Goal: Task Accomplishment & Management: Complete application form

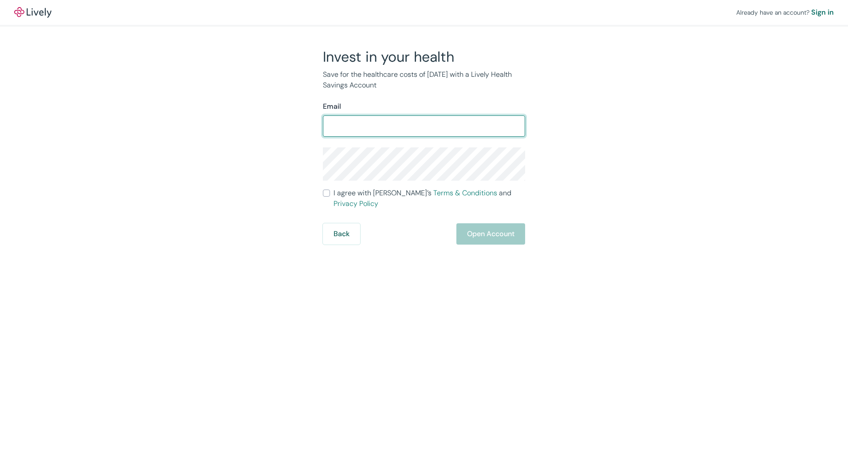
click at [350, 128] on input "Email" at bounding box center [424, 126] width 202 height 18
type input "[EMAIL_ADDRESS][DOMAIN_NAME]"
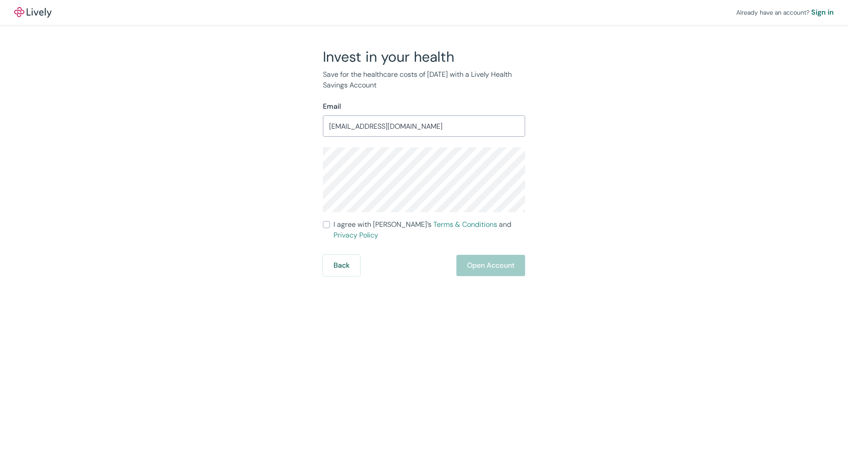
click at [328, 225] on input "I agree with Lively’s Terms & Conditions and Privacy Policy" at bounding box center [326, 224] width 7 height 7
checkbox input "true"
click at [488, 255] on button "Open Account" at bounding box center [490, 265] width 69 height 21
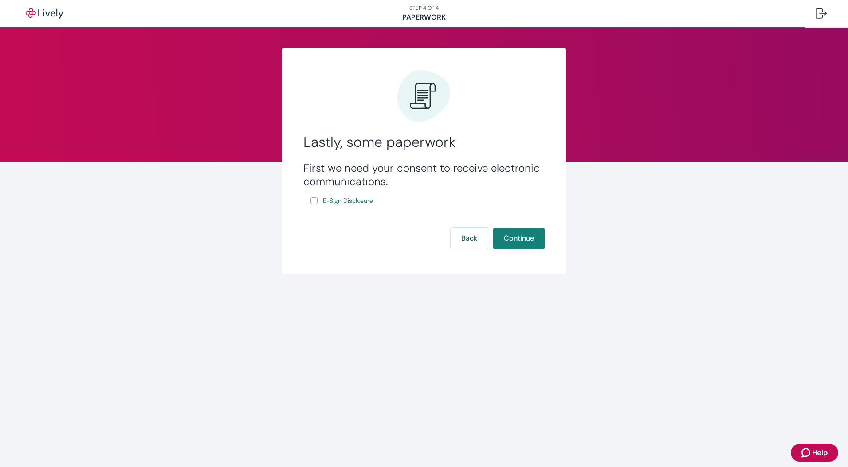
click at [314, 201] on input "E-Sign Disclosure" at bounding box center [314, 200] width 7 height 7
checkbox input "true"
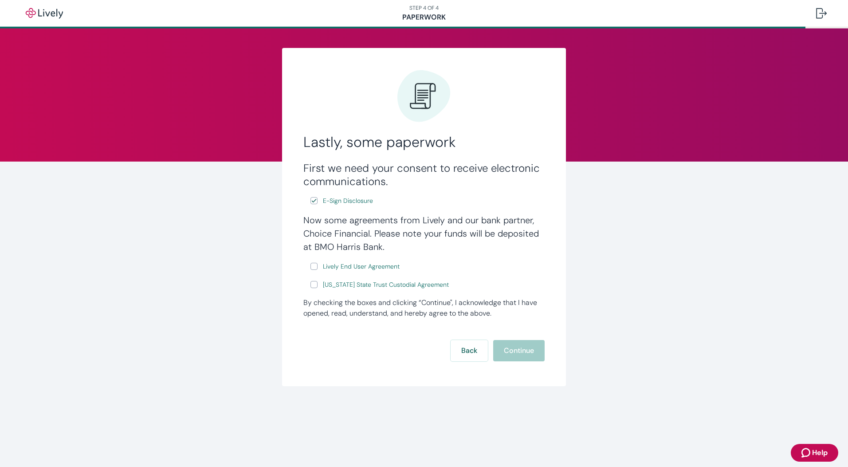
click at [318, 265] on label "Lively End User Agreement" at bounding box center [356, 266] width 91 height 11
click at [318, 265] on input "Lively End User Agreement" at bounding box center [314, 266] width 7 height 7
checkbox input "true"
click at [637, 310] on div "Lastly, some paperwork First we need your consent to receive electronic communi…" at bounding box center [424, 228] width 848 height 400
click at [511, 349] on div "Back Continue" at bounding box center [423, 350] width 241 height 21
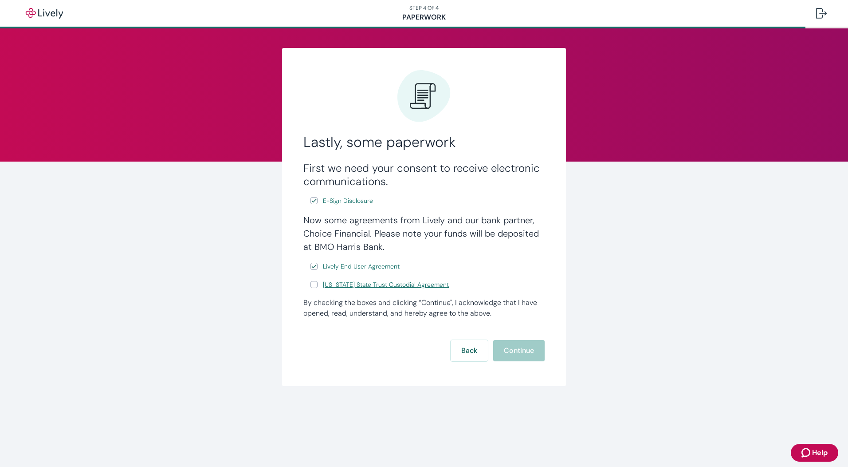
click at [334, 284] on span "[US_STATE] State Trust Custodial Agreement" at bounding box center [386, 284] width 126 height 9
